Goal: Task Accomplishment & Management: Manage account settings

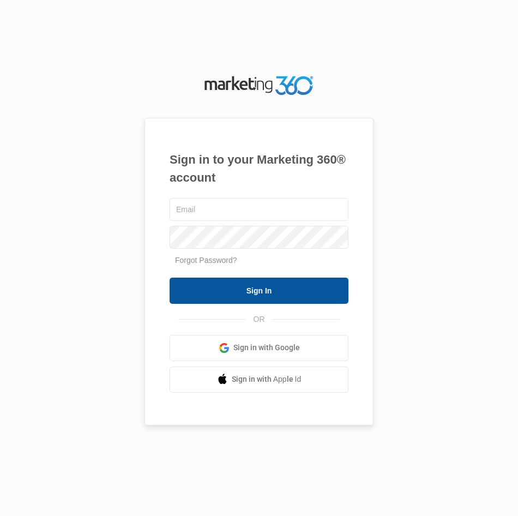
type input "[EMAIL_ADDRESS][DOMAIN_NAME]"
click at [285, 292] on input "Sign In" at bounding box center [259, 291] width 179 height 26
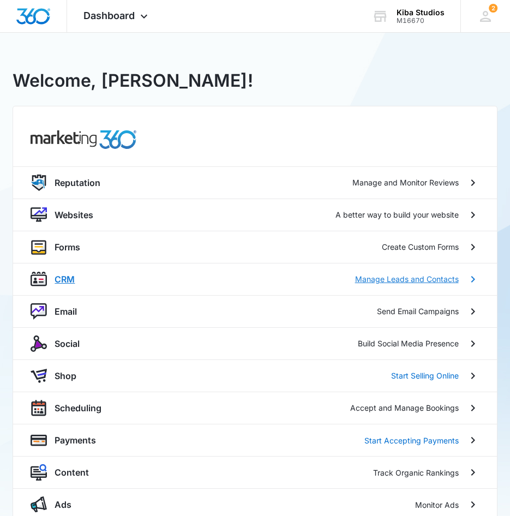
click at [73, 274] on p "CRM" at bounding box center [65, 279] width 20 height 13
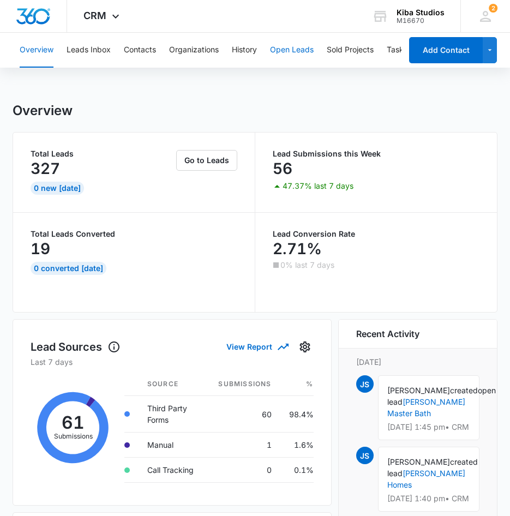
click at [288, 47] on button "Open Leads" at bounding box center [292, 50] width 44 height 35
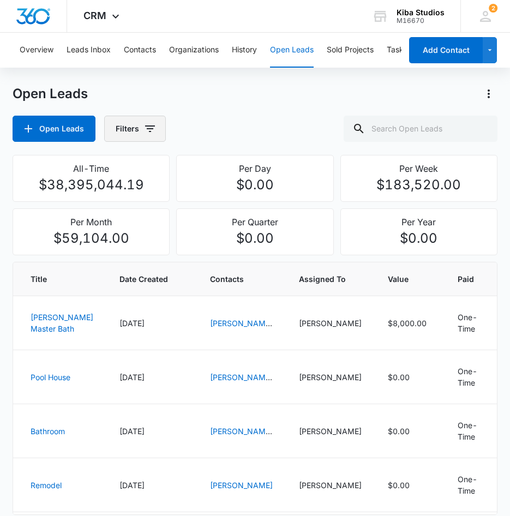
click at [153, 130] on icon "button" at bounding box center [149, 128] width 13 height 13
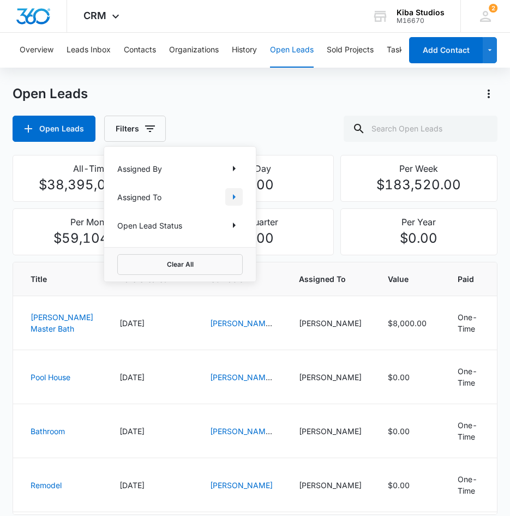
click at [232, 193] on icon "Show Assigned To filters" at bounding box center [234, 196] width 13 height 13
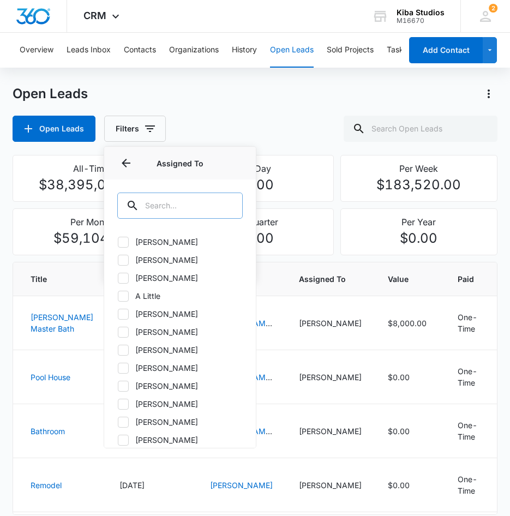
click at [191, 205] on input "text" at bounding box center [179, 206] width 125 height 26
type input "ol"
click at [121, 387] on icon at bounding box center [123, 386] width 10 height 10
click at [118, 386] on input "[PERSON_NAME]" at bounding box center [117, 386] width 1 height 1
checkbox input "true"
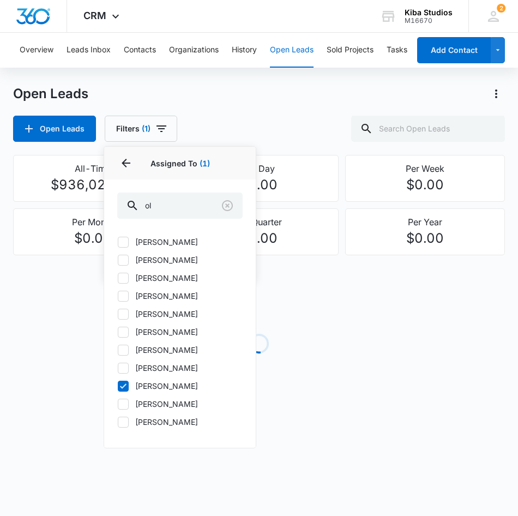
click at [122, 368] on icon at bounding box center [123, 368] width 10 height 10
click at [118, 368] on input "[PERSON_NAME]" at bounding box center [117, 368] width 1 height 1
checkbox input "true"
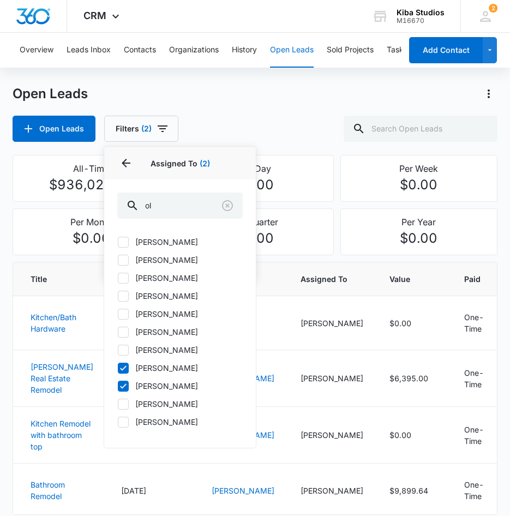
click at [255, 114] on div "Open Leads Open Leads Filters (2) Assigned By Assigned To 2 Assigned To (2) ol …" at bounding box center [255, 113] width 484 height 57
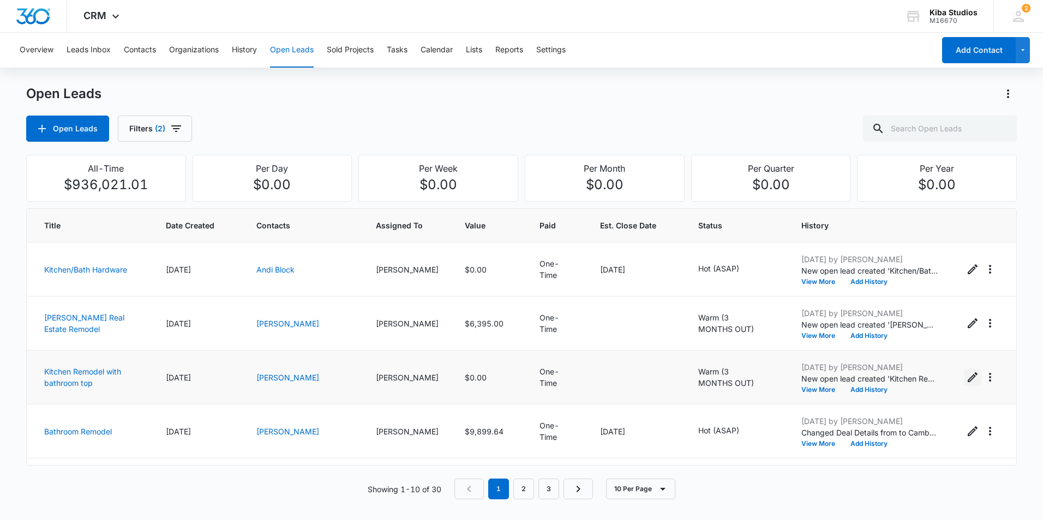
click at [518, 378] on icon "Edit Open Lead" at bounding box center [973, 378] width 10 height 10
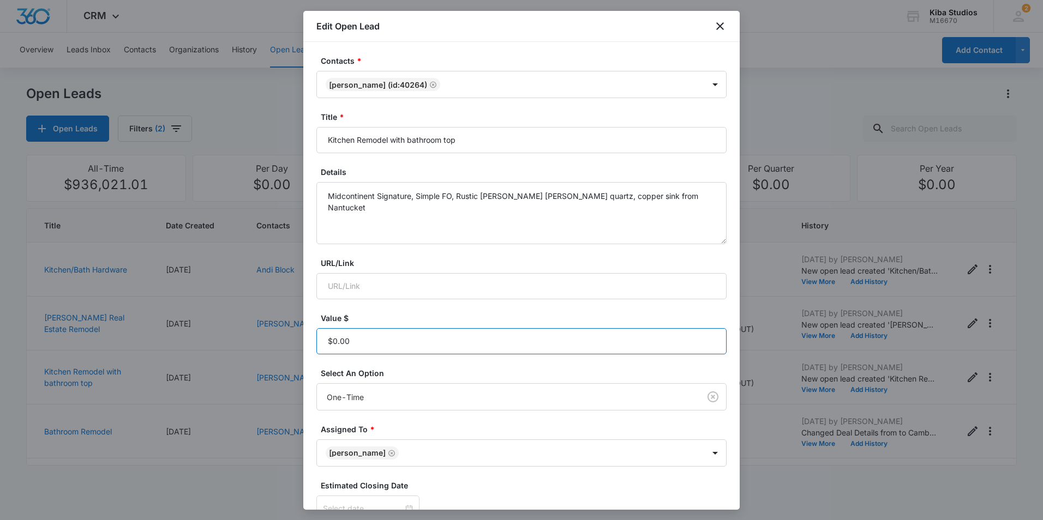
click at [420, 342] on input "Value $" at bounding box center [521, 341] width 410 height 26
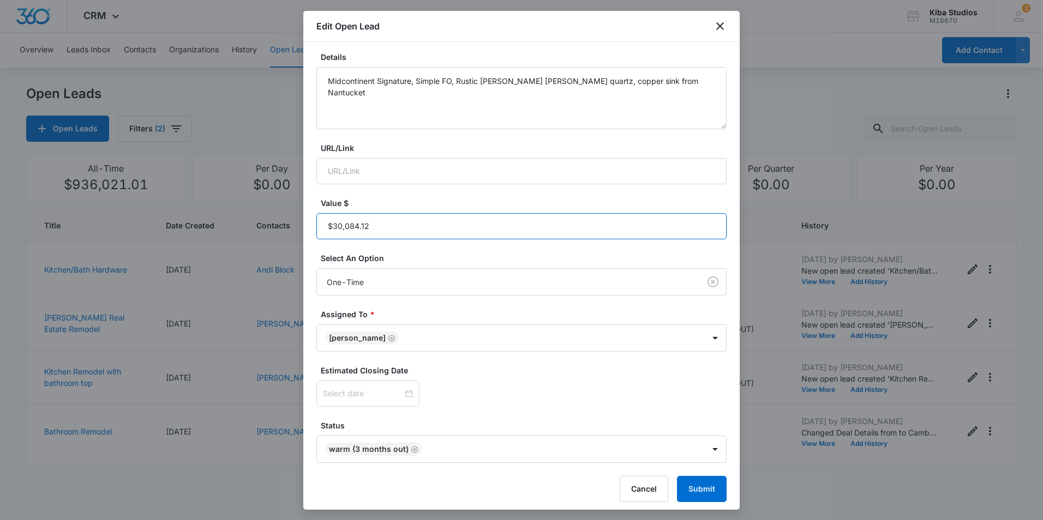
scroll to position [121, 0]
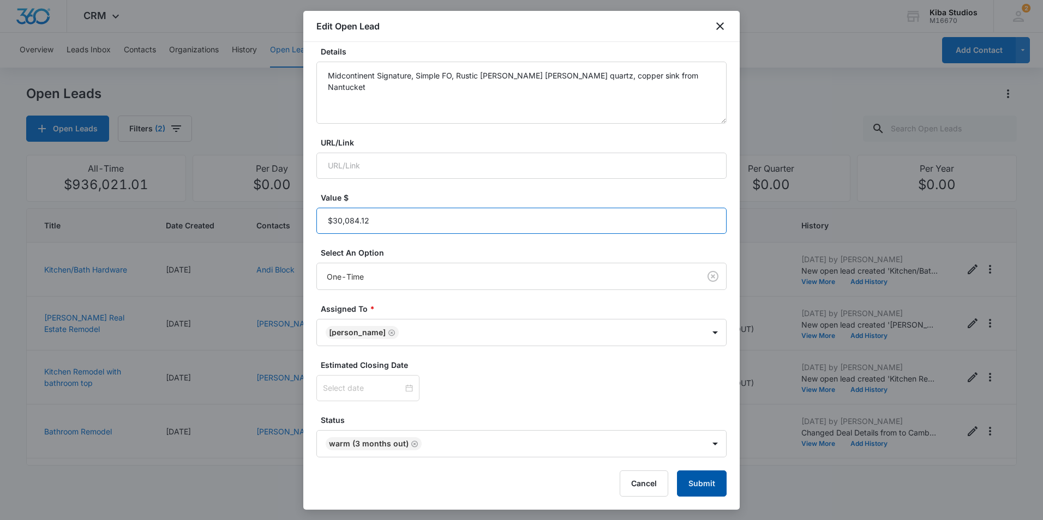
type input "$30,084.12"
click at [518, 492] on button "Submit" at bounding box center [702, 484] width 50 height 26
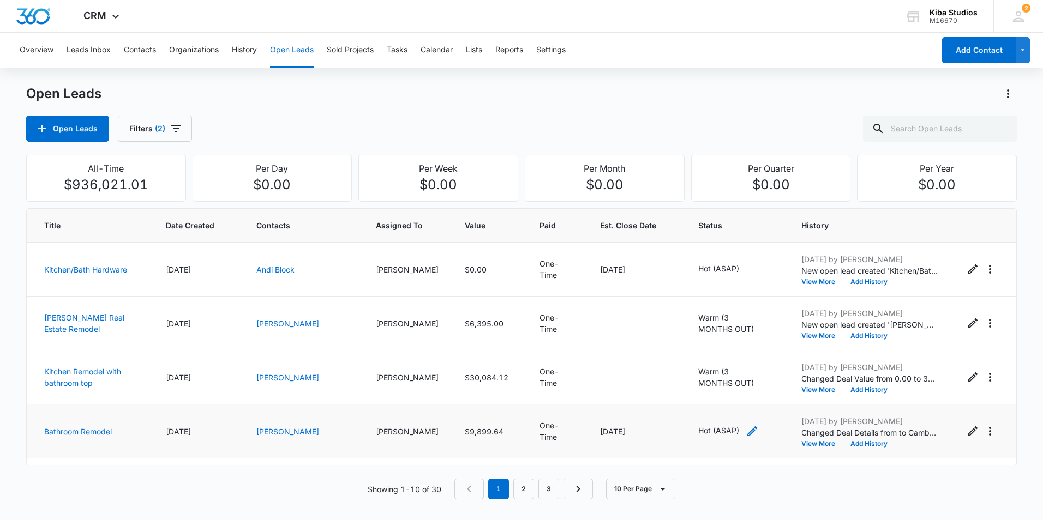
click at [518, 430] on icon "- - Select to Edit Field" at bounding box center [752, 431] width 13 height 13
click at [518, 360] on icon "Remove Hot (ASAP)" at bounding box center [713, 361] width 8 height 8
click at [518, 361] on div "Status" at bounding box center [691, 362] width 70 height 26
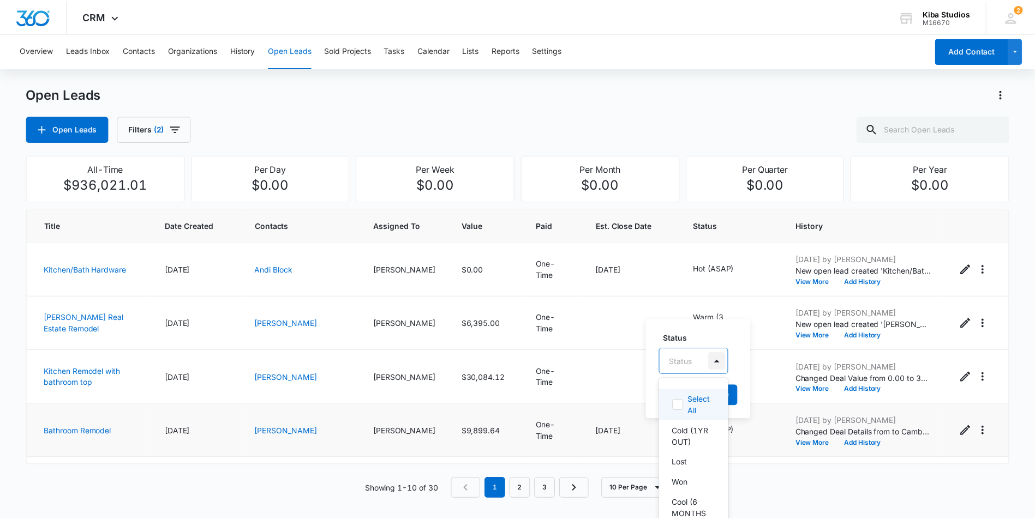
scroll to position [13, 0]
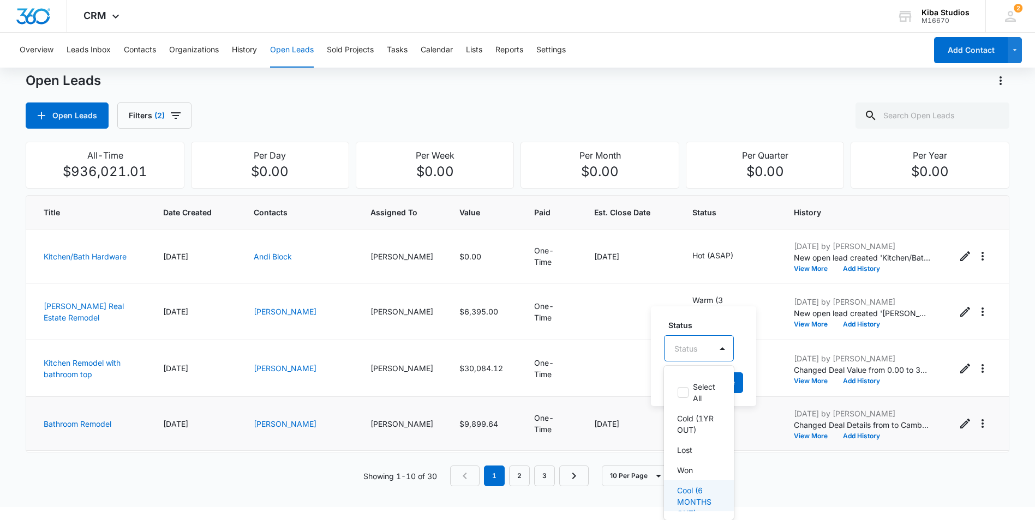
click at [518, 495] on div "Cool (6 MONTHS OUT)" at bounding box center [699, 502] width 70 height 43
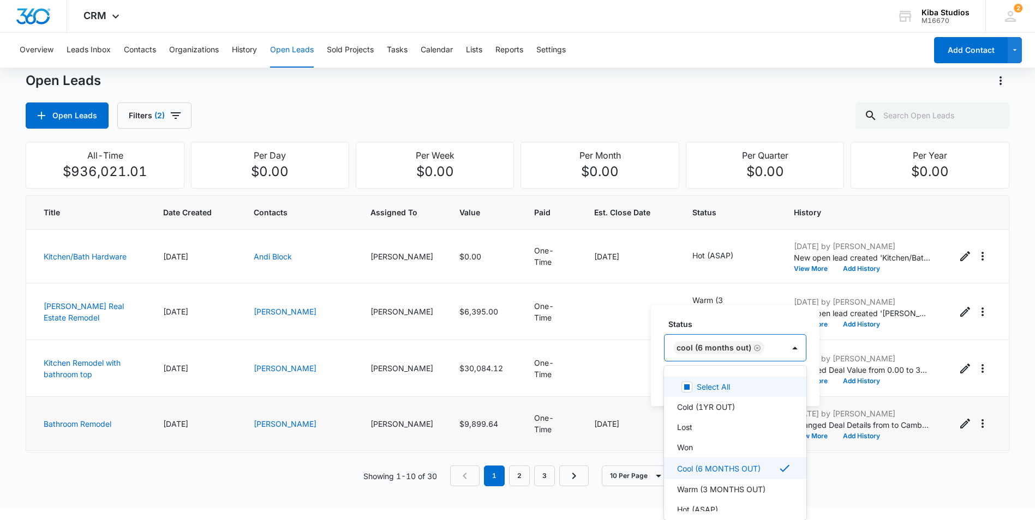
click at [518, 315] on tbody "Kitchen/Bath Hardware [DATE] Andi Block [PERSON_NAME] $0.00 One-Time [DATE] Hot…" at bounding box center [517, 505] width 982 height 551
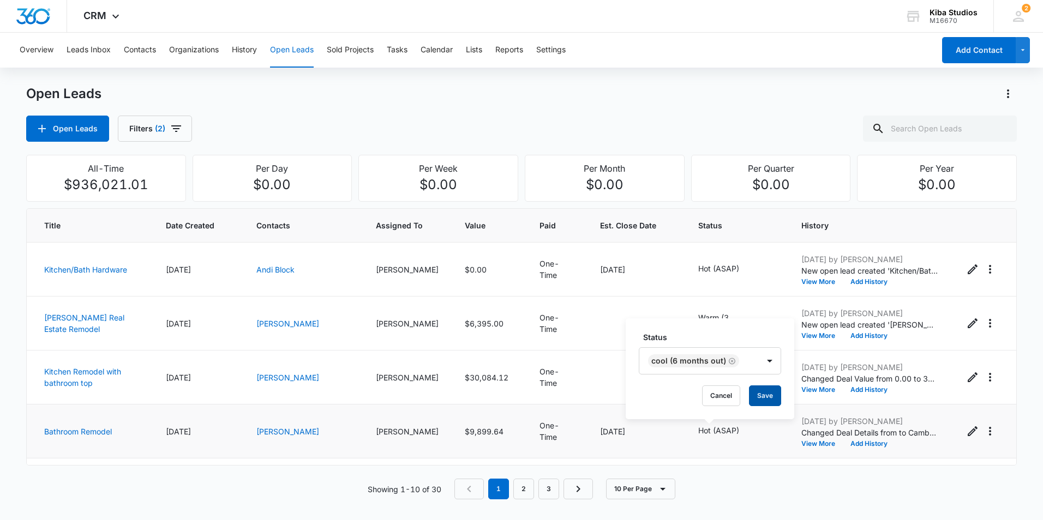
click at [518, 396] on button "Save" at bounding box center [765, 396] width 32 height 21
